Goal: Use online tool/utility: Utilize a website feature to perform a specific function

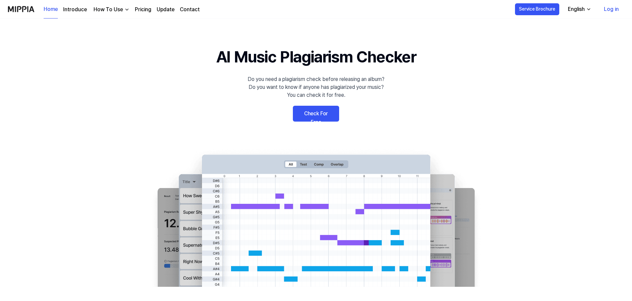
click at [323, 115] on link "Check For Free" at bounding box center [316, 114] width 46 height 16
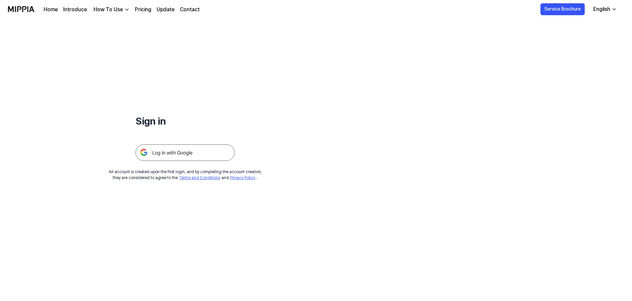
click at [190, 152] on img at bounding box center [184, 152] width 99 height 17
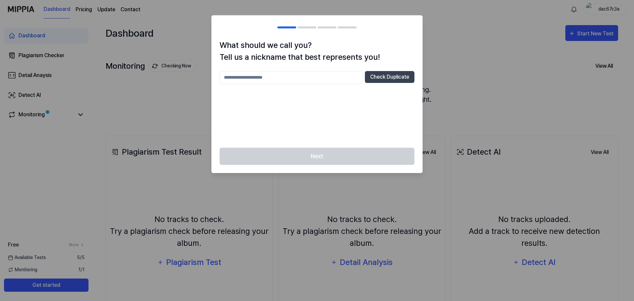
click at [284, 76] on input "text" at bounding box center [291, 77] width 143 height 13
type input "*"
type input "***"
click at [396, 80] on button "Check Duplicate" at bounding box center [390, 77] width 50 height 12
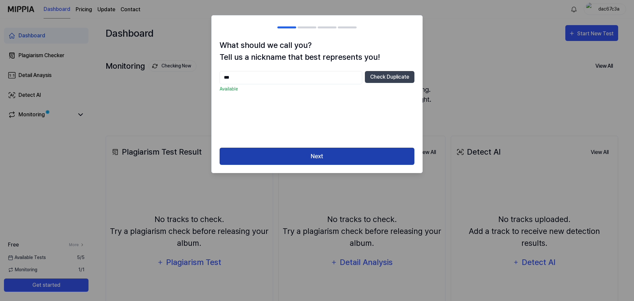
click at [355, 160] on button "Next" at bounding box center [317, 157] width 195 height 18
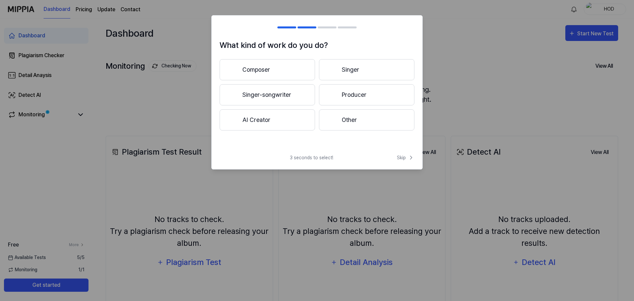
click at [366, 118] on button "Other" at bounding box center [367, 119] width 96 height 21
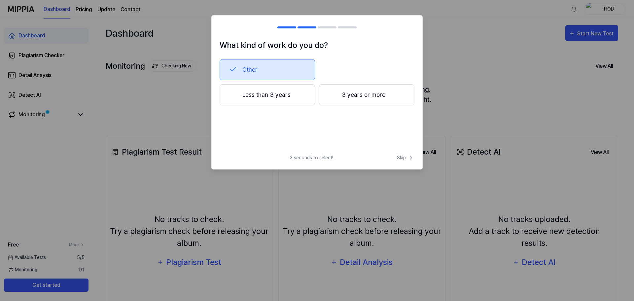
click at [374, 96] on button "3 years or more" at bounding box center [367, 94] width 96 height 21
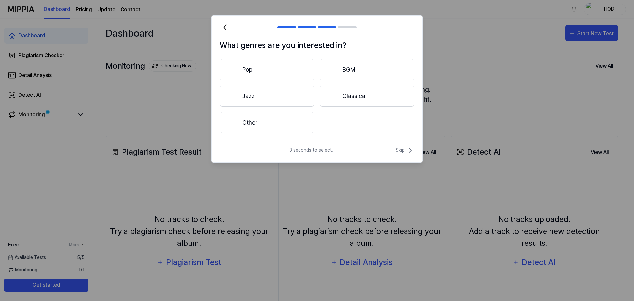
click at [280, 121] on button "Other" at bounding box center [267, 122] width 95 height 21
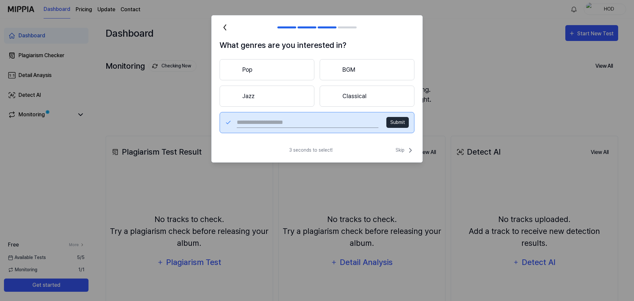
drag, startPoint x: 518, startPoint y: 29, endPoint x: 522, endPoint y: 31, distance: 4.4
click at [524, 30] on div at bounding box center [317, 150] width 634 height 301
